Goal: Information Seeking & Learning: Learn about a topic

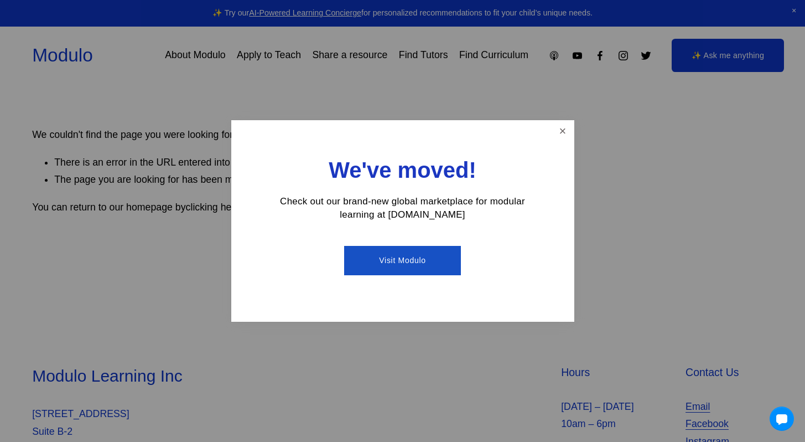
click at [251, 106] on div at bounding box center [402, 221] width 805 height 442
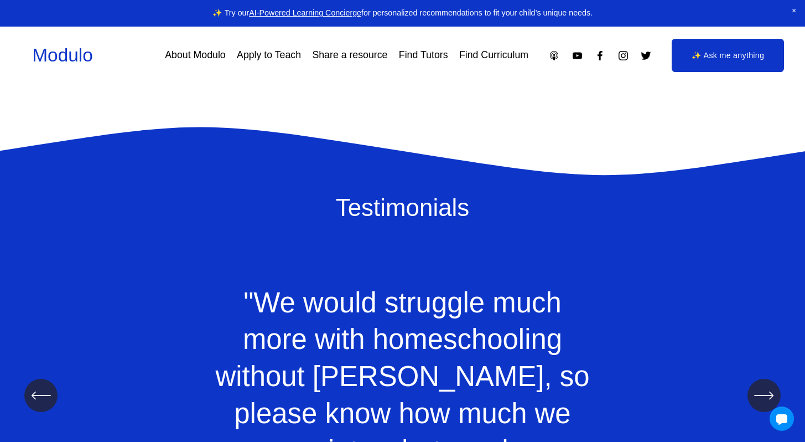
scroll to position [514, 0]
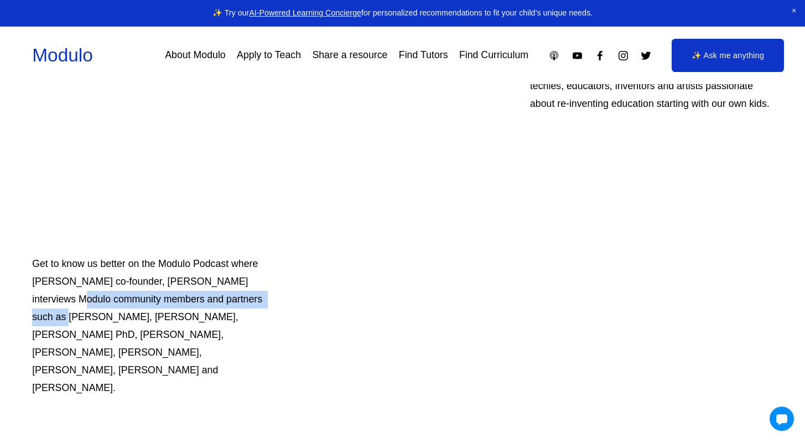
drag, startPoint x: 271, startPoint y: 301, endPoint x: 278, endPoint y: 290, distance: 13.2
click at [278, 290] on div "Modulo is where innovators go to educate their kids. We’re a passionate communi…" at bounding box center [402, 281] width 805 height 670
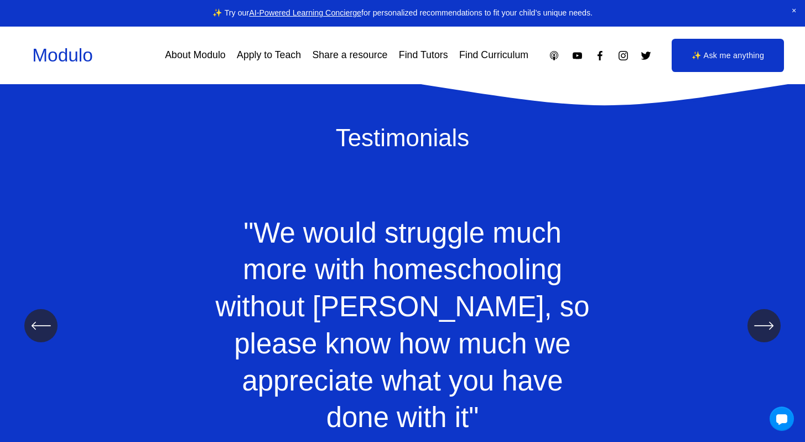
scroll to position [1131, 0]
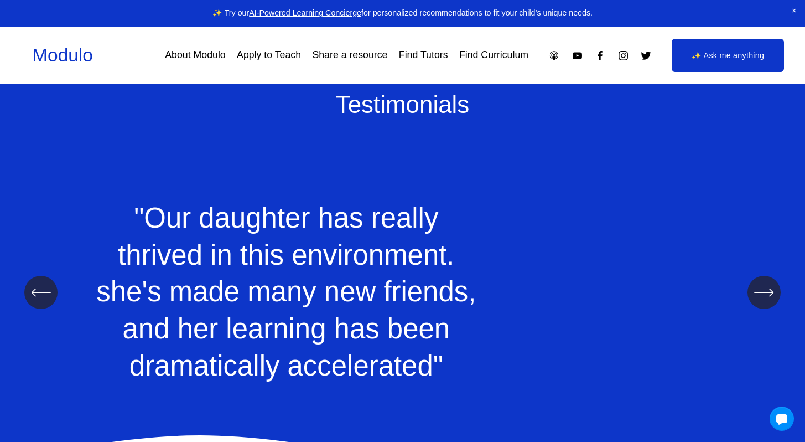
drag, startPoint x: 223, startPoint y: 168, endPoint x: 229, endPoint y: 341, distance: 172.8
click at [231, 343] on ul ""We would struggle much more with homeschooling without Modulo, so please know …" at bounding box center [402, 291] width 805 height 287
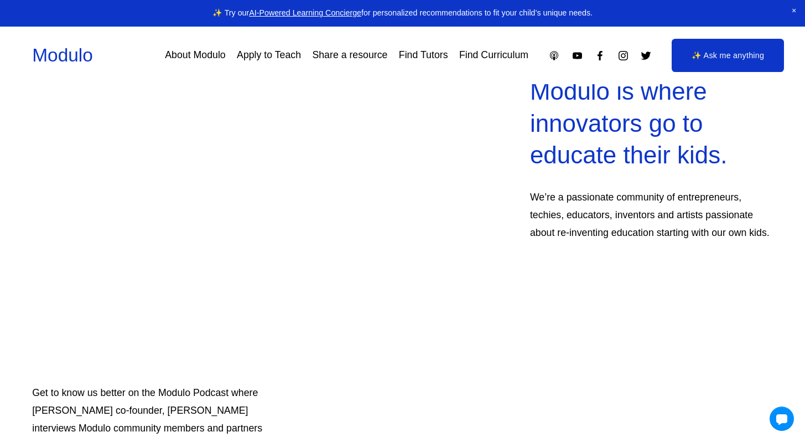
scroll to position [0, 0]
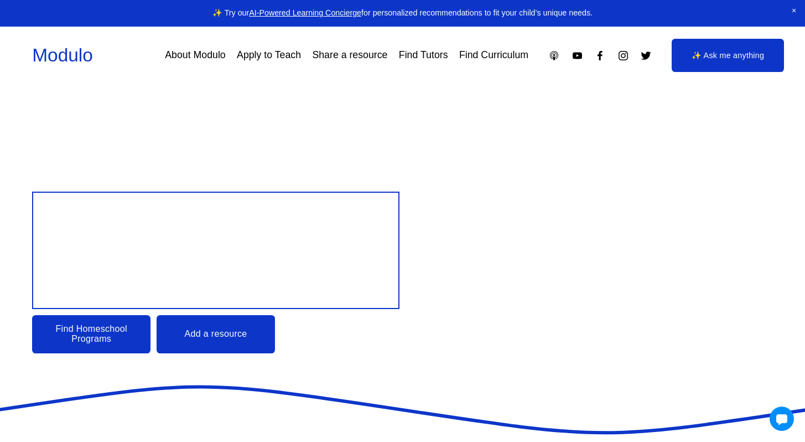
click at [431, 53] on link "Find Tutors" at bounding box center [423, 54] width 49 height 19
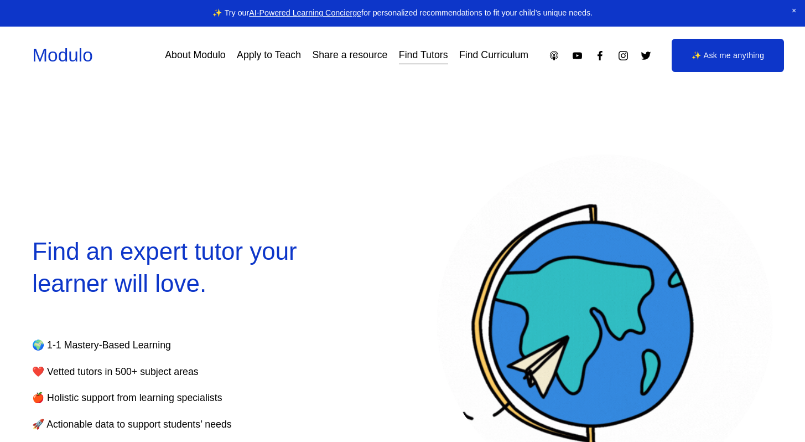
select select "**"
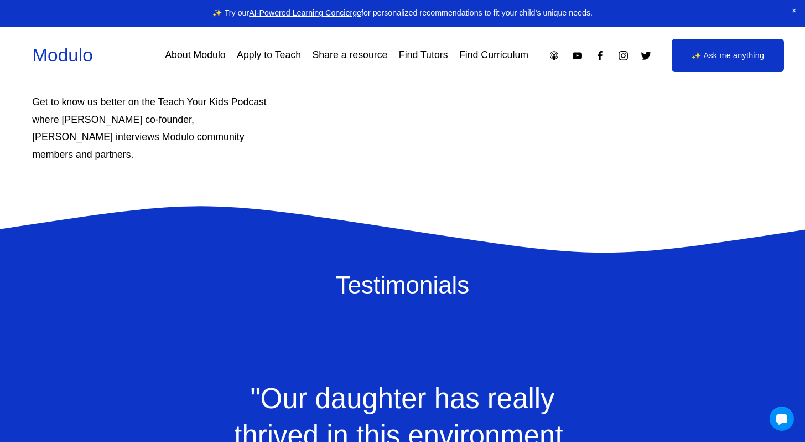
scroll to position [1067, 0]
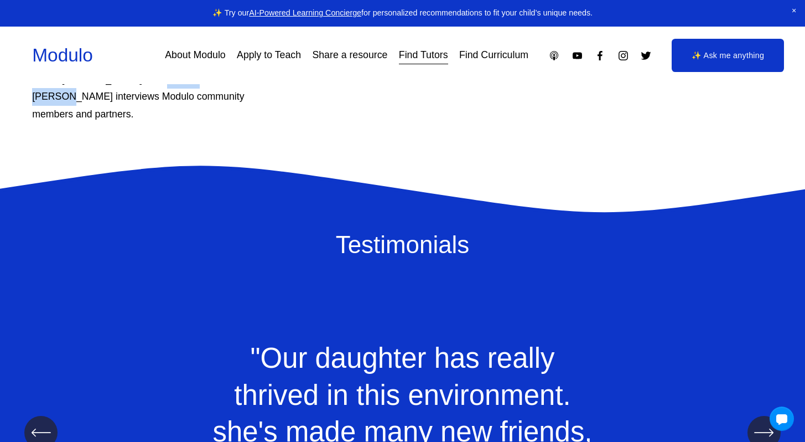
drag, startPoint x: 151, startPoint y: 105, endPoint x: 220, endPoint y: 104, distance: 68.7
click at [220, 104] on p "Get to know us better on the Teach Your Kids Podcast where Modulo co-founder, M…" at bounding box center [153, 88] width 243 height 71
copy p "Manisha Snoyer"
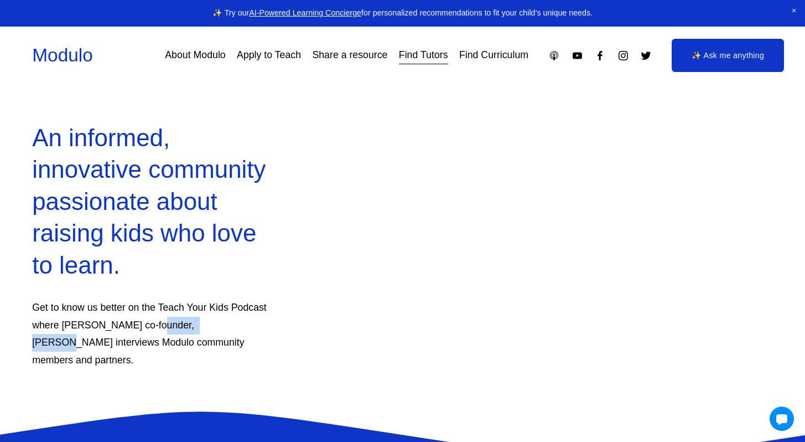
scroll to position [823, 0]
